Goal: Task Accomplishment & Management: Use online tool/utility

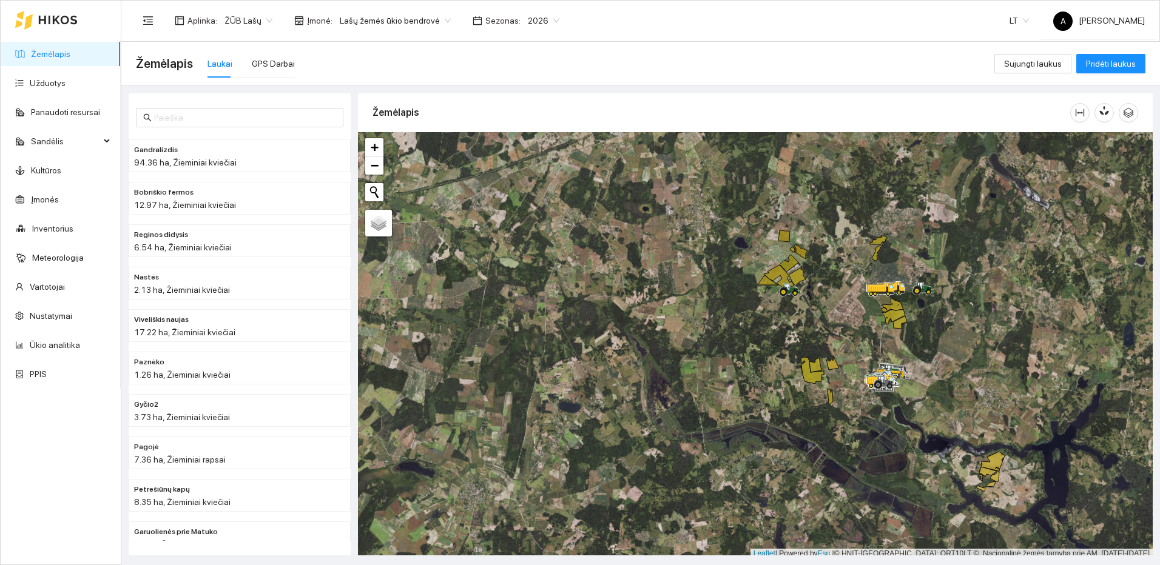
scroll to position [4, 0]
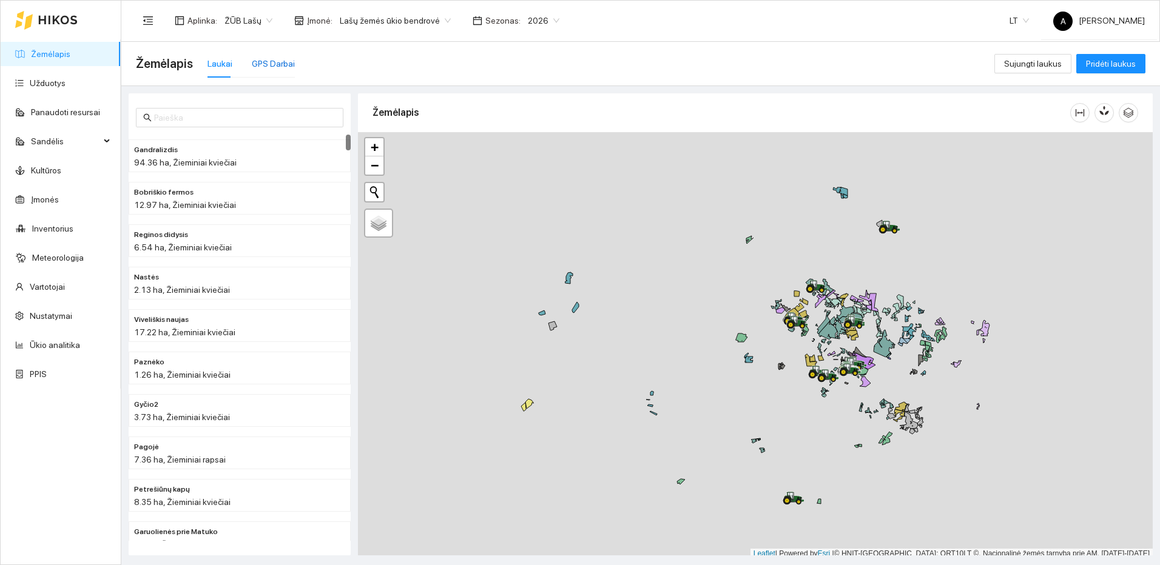
click at [281, 58] on div "GPS Darbai" at bounding box center [273, 63] width 43 height 13
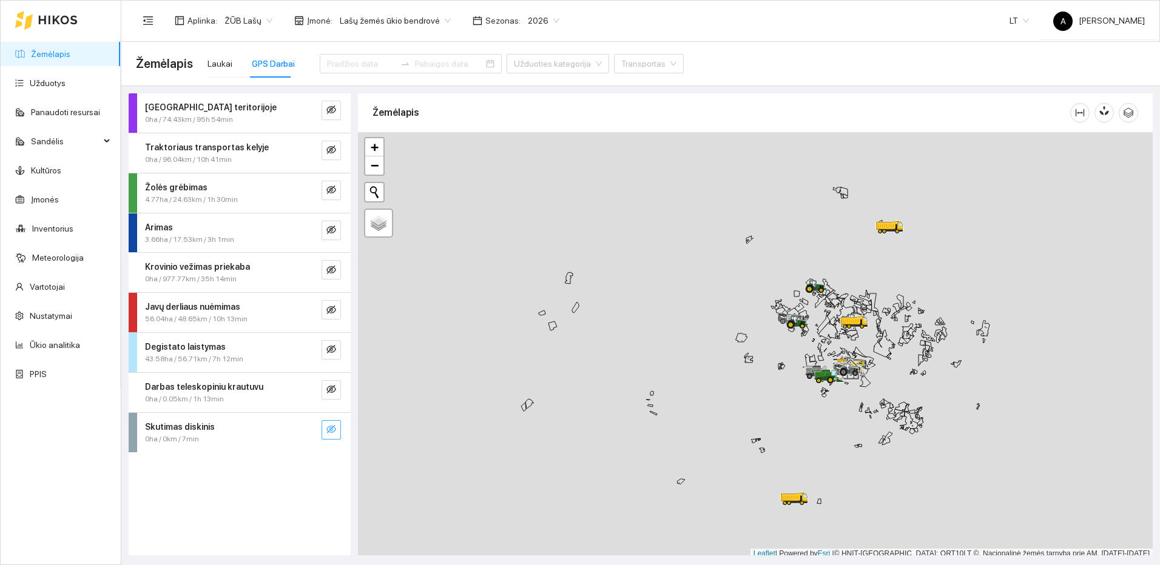
click at [332, 430] on icon "eye-invisible" at bounding box center [332, 430] width 2 height 2
click at [301, 426] on button "button" at bounding box center [306, 429] width 19 height 19
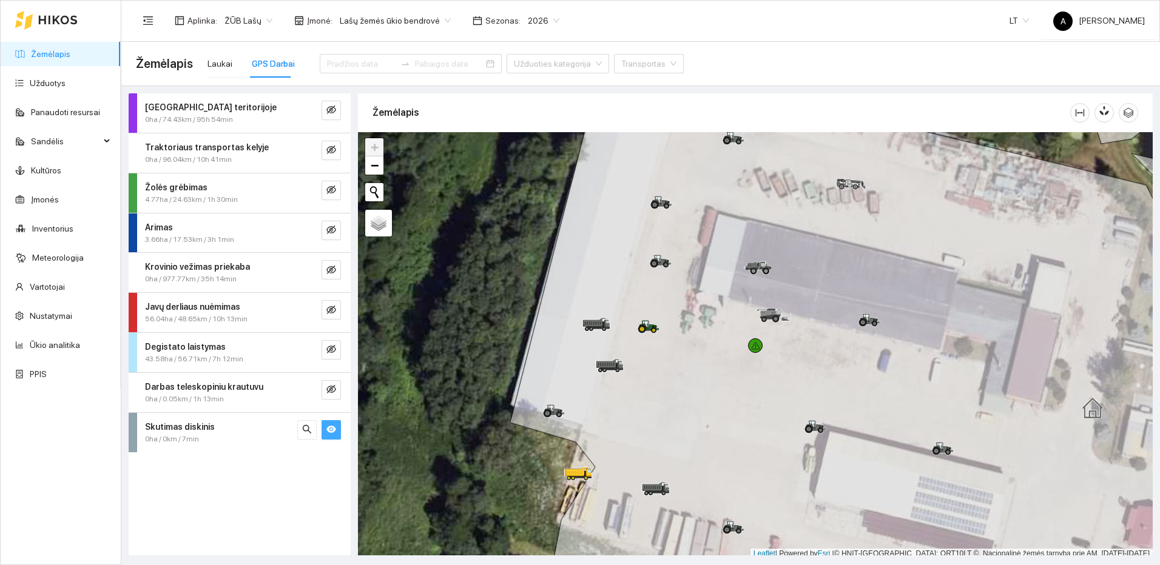
click at [329, 426] on icon "eye" at bounding box center [331, 429] width 10 height 7
click at [335, 349] on icon "eye-invisible" at bounding box center [331, 349] width 10 height 8
click at [311, 348] on icon "search" at bounding box center [307, 350] width 10 height 10
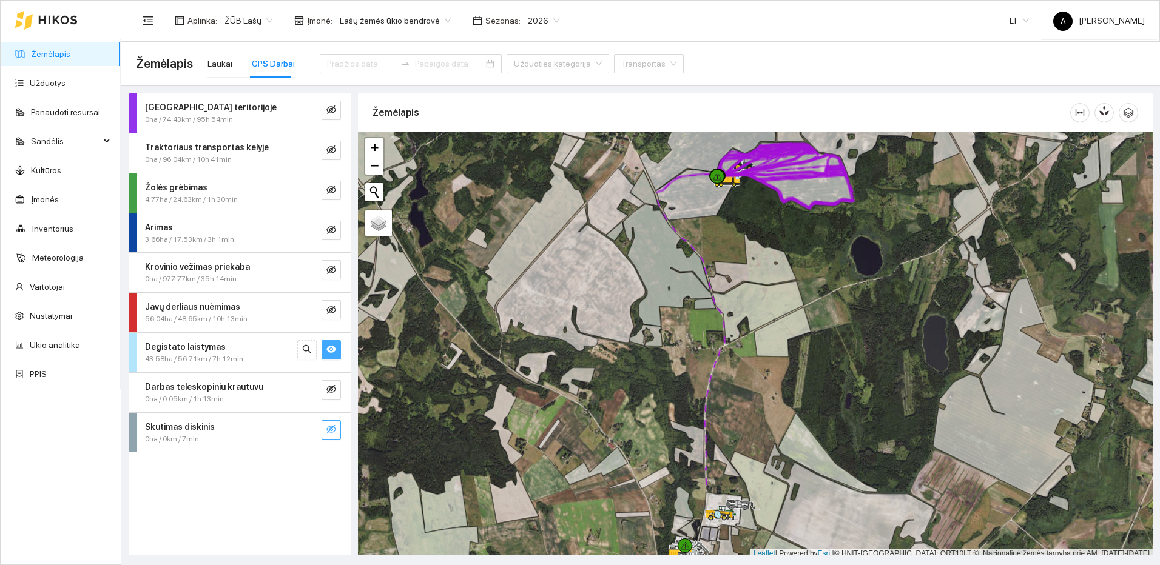
click at [332, 352] on icon "eye" at bounding box center [331, 349] width 10 height 7
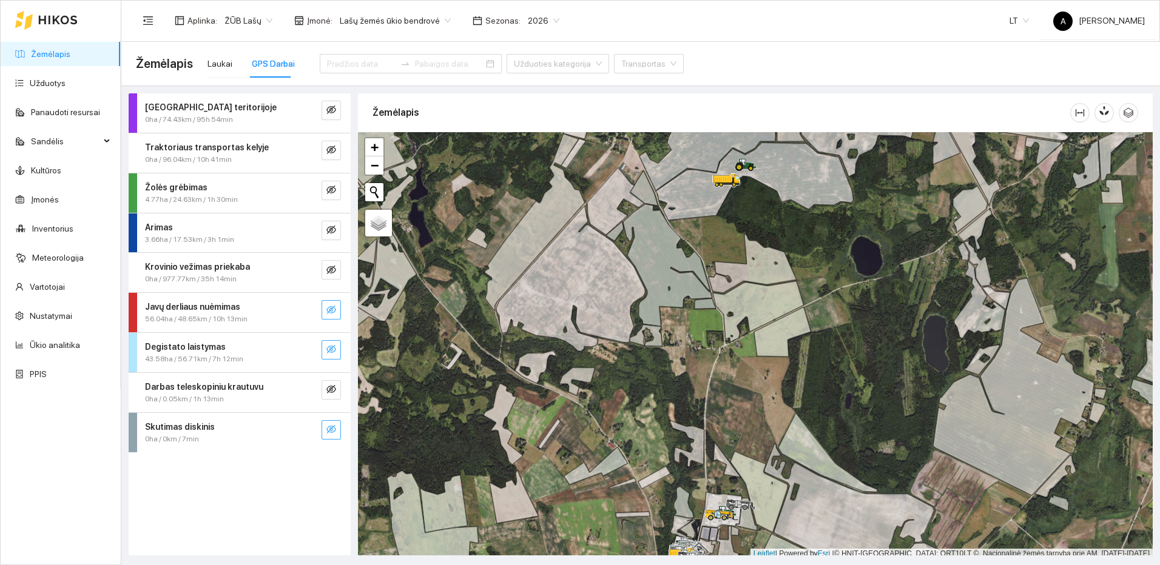
click at [325, 314] on button "button" at bounding box center [330, 309] width 19 height 19
click at [318, 314] on div at bounding box center [319, 309] width 44 height 19
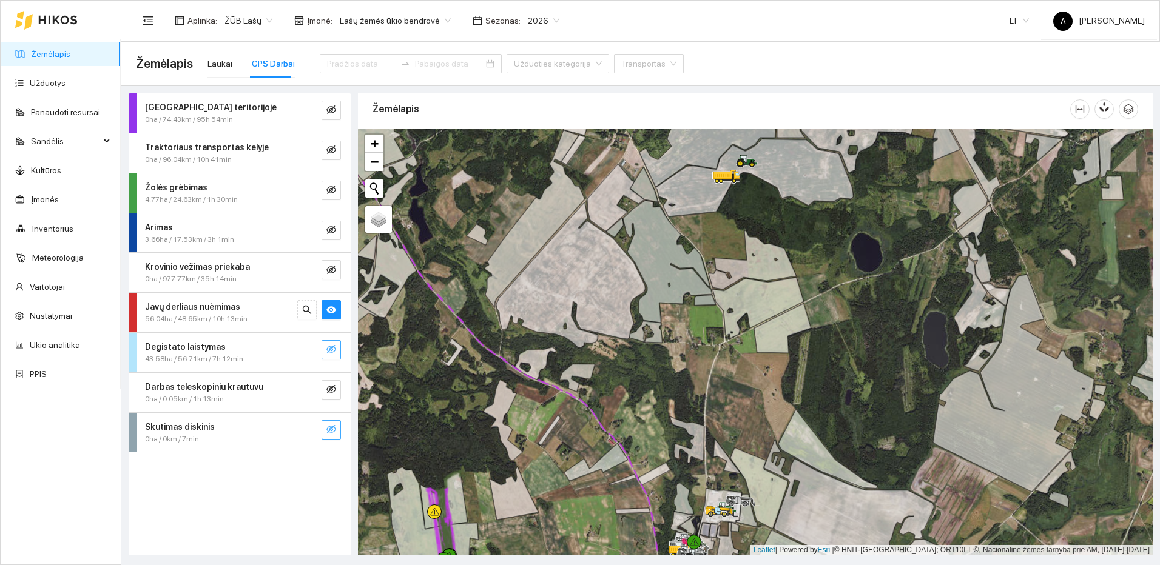
drag, startPoint x: 489, startPoint y: 499, endPoint x: 536, endPoint y: 361, distance: 146.2
click at [536, 361] on div at bounding box center [755, 342] width 795 height 427
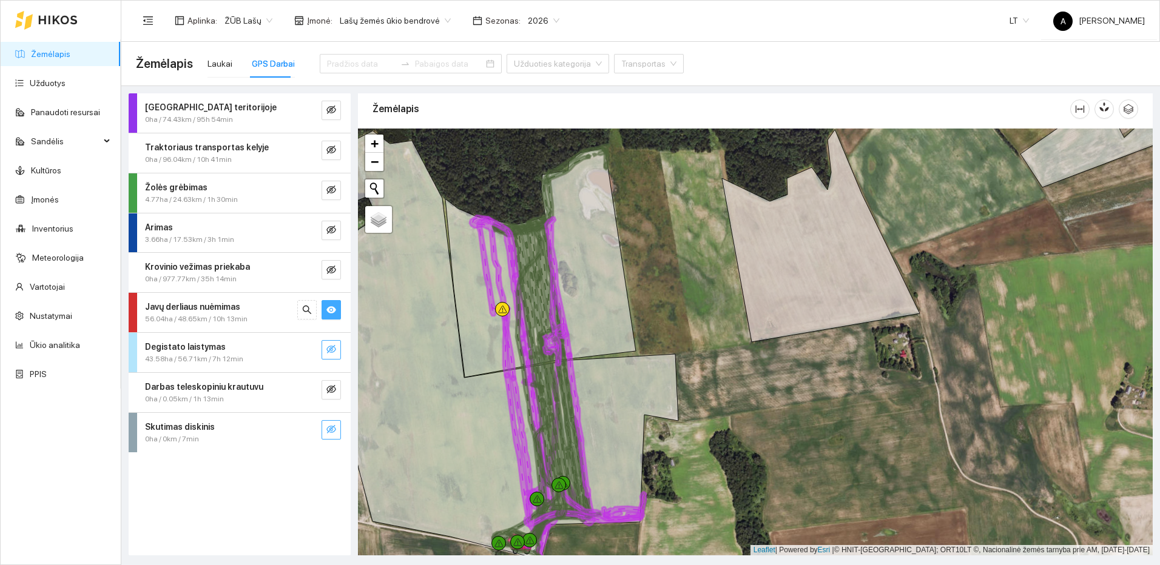
click at [323, 312] on button "button" at bounding box center [330, 309] width 19 height 19
